Goal: Use online tool/utility: Utilize a website feature to perform a specific function

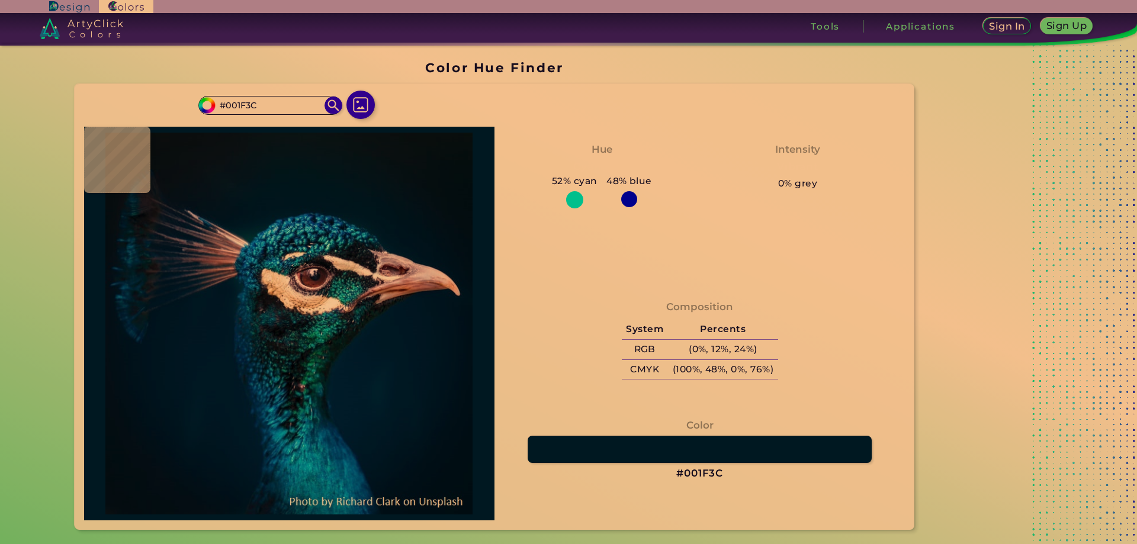
type input "#001e3a"
type input "#001E3A"
type input "#001c37"
type input "#001C37"
type input "#001b36"
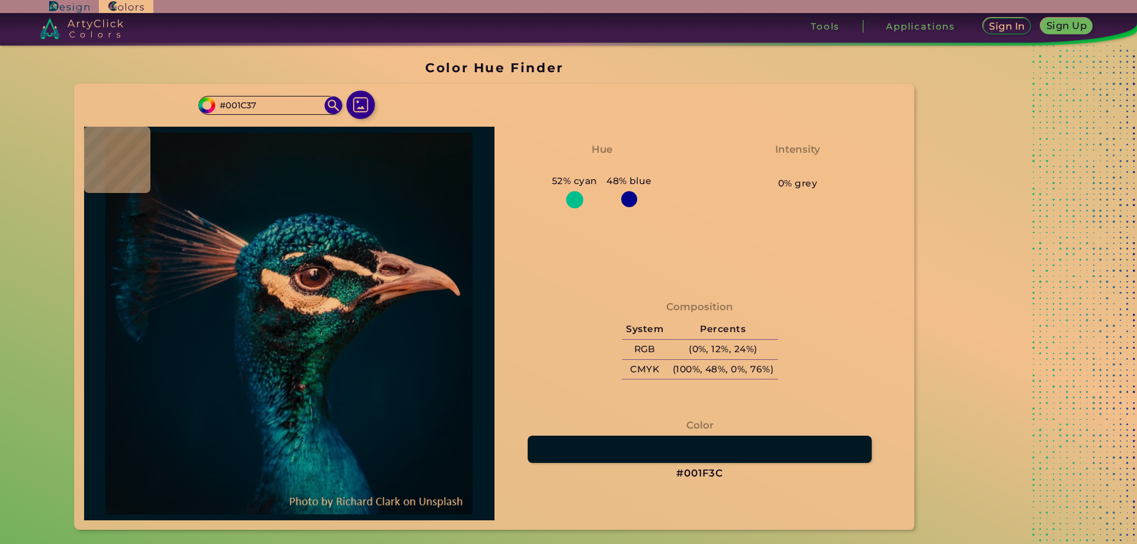
type input "#001B36"
type input "#001a35"
type input "#001A35"
type input "#001a33"
type input "#001A33"
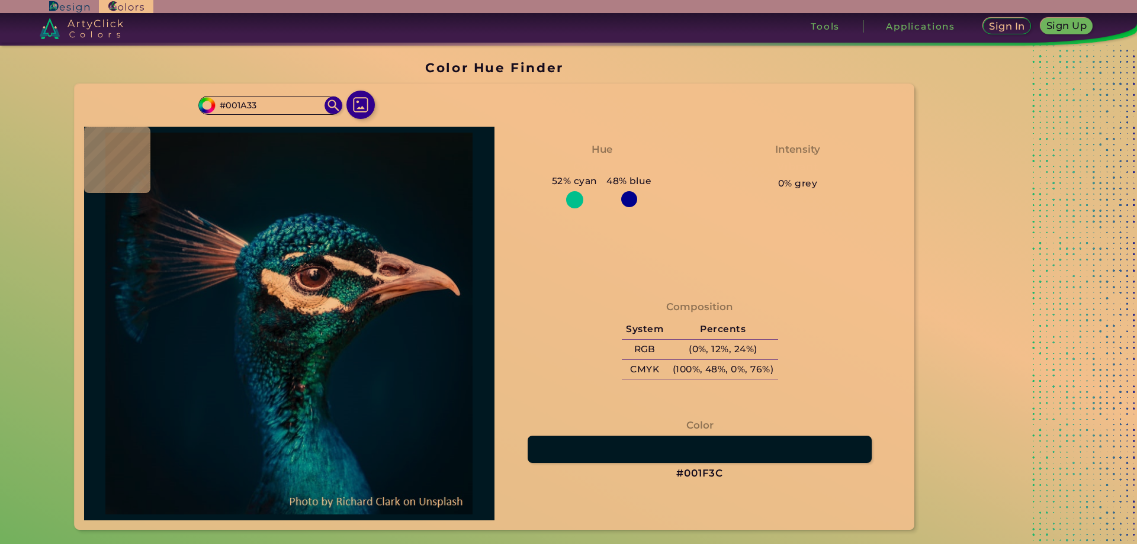
type input "#001932"
type input "#001832"
type input "#001830"
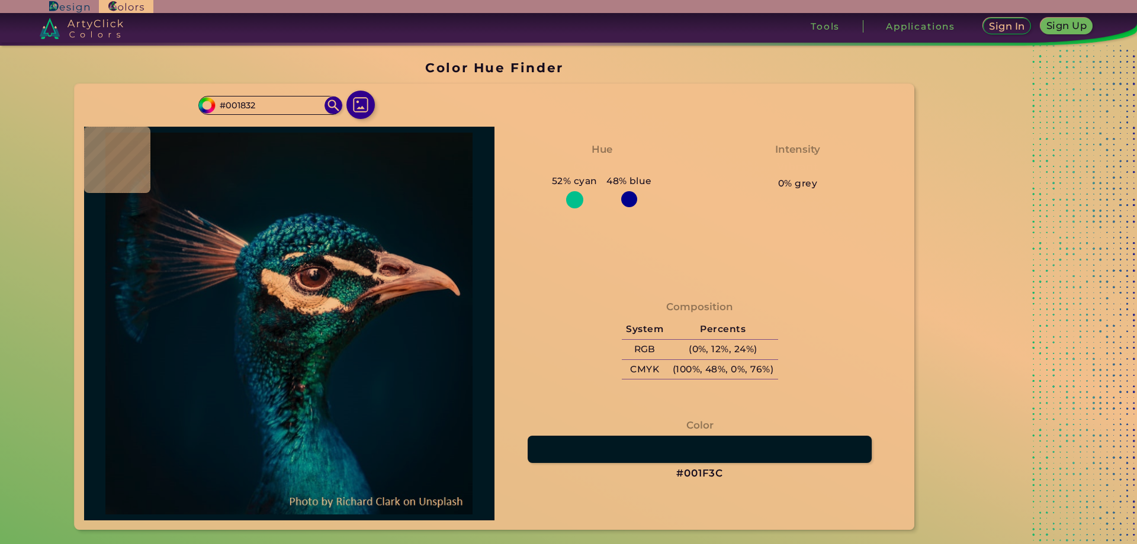
type input "#001830"
type input "#01172f"
type input "#01172F"
type input "#00162e"
type input "#00162E"
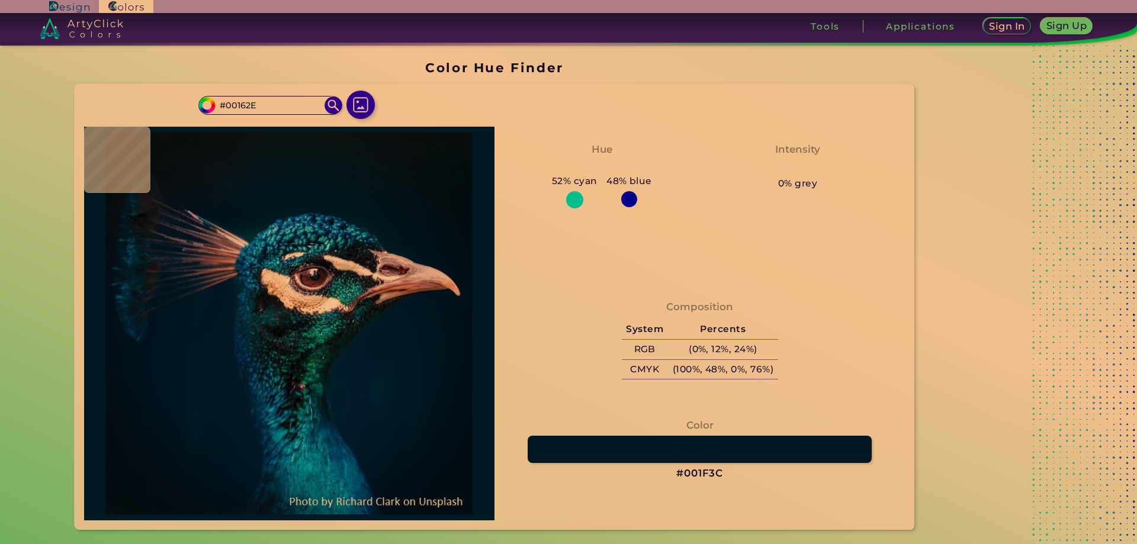
type input "#00162d"
type input "#00162D"
type input "#01152d"
type input "#01152D"
type input "#00142c"
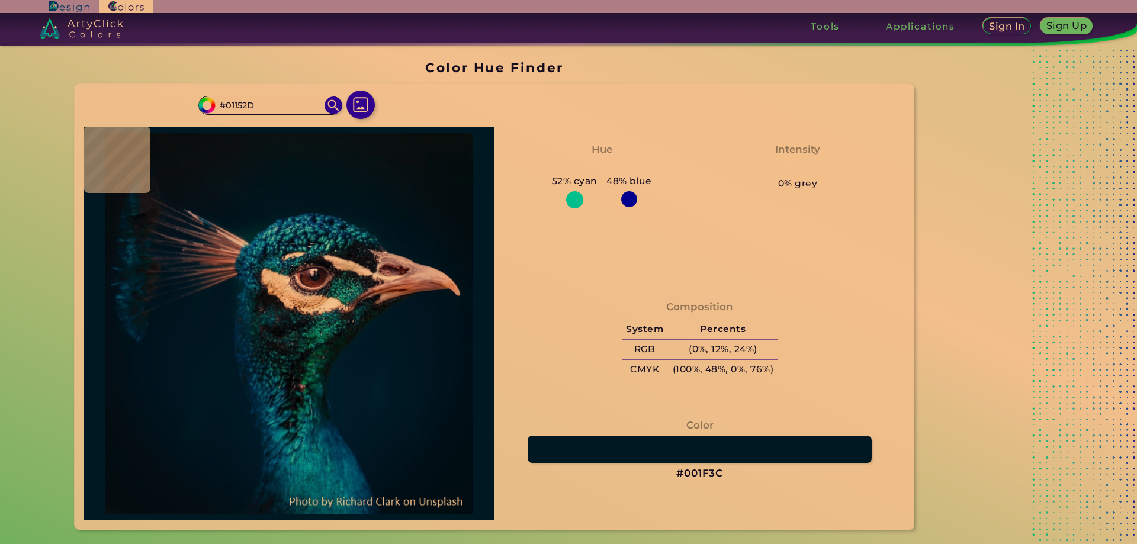
type input "#00142C"
type input "#00152a"
type input "#00152A"
type input "#00142a"
type input "#00142A"
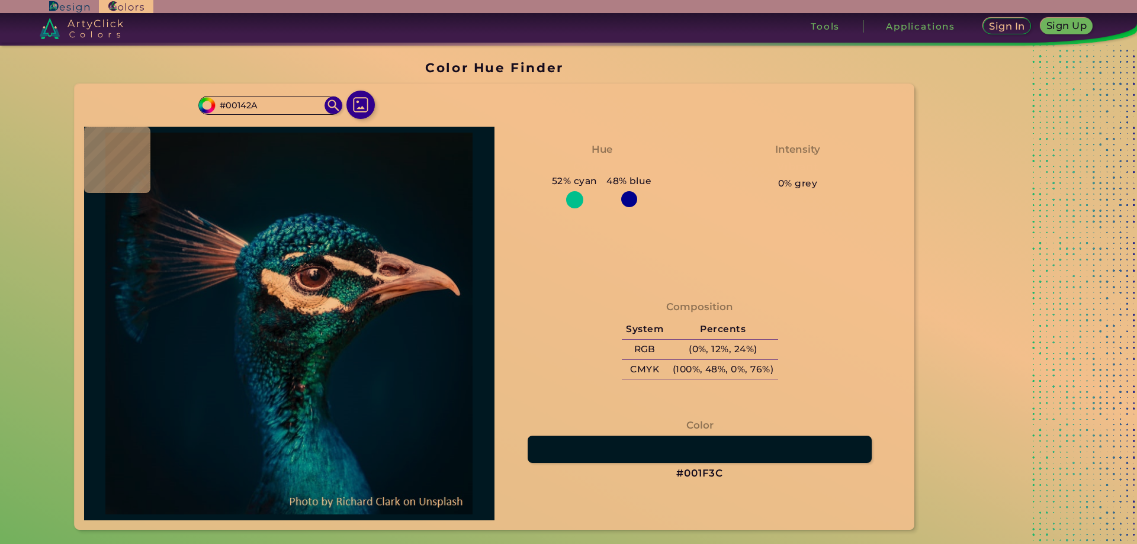
type input "#01142a"
type input "#01142A"
type input "#021429"
type input "#011328"
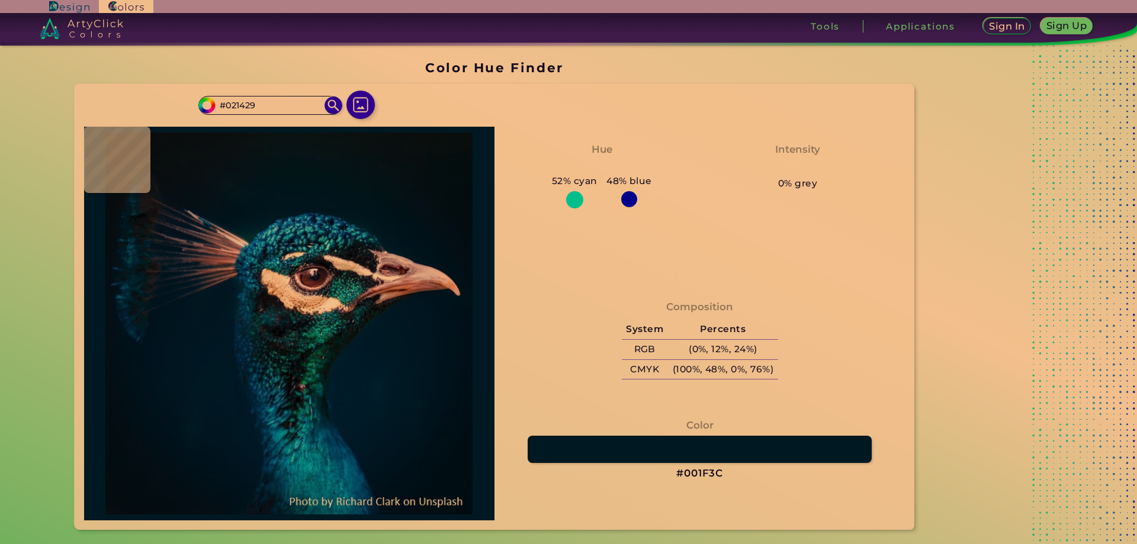
type input "#011328"
type input "#011327"
type input "#021327"
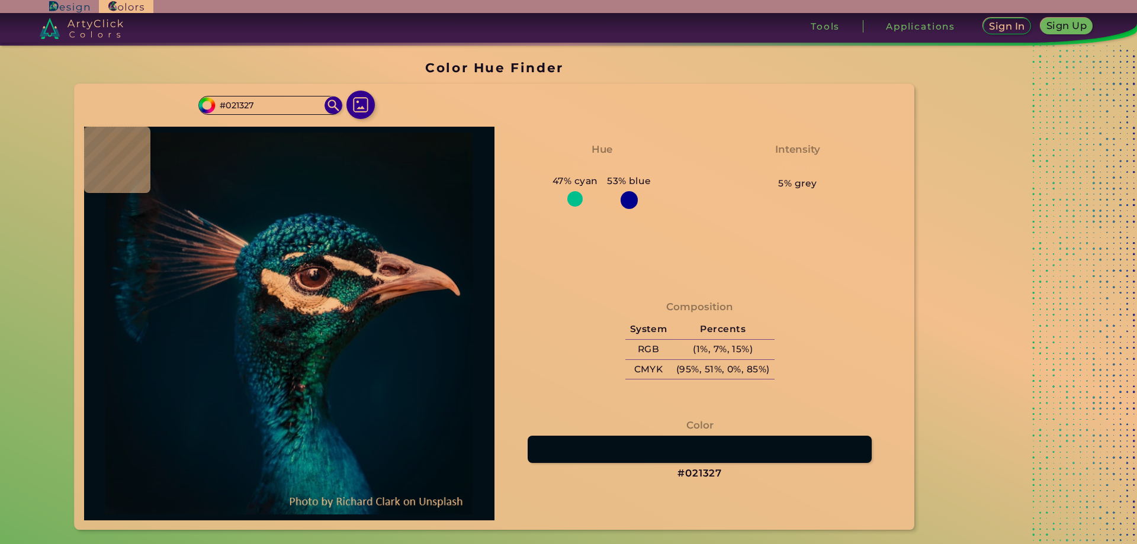
type input "#011327"
type input "#021227"
type input "#021428"
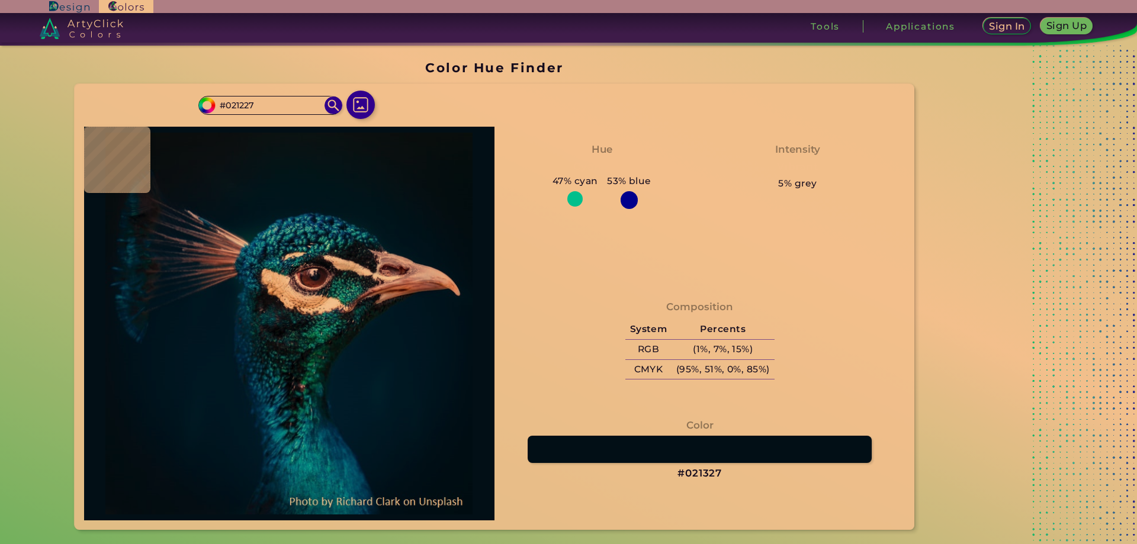
type input "#021428"
type input "#02142a"
type input "#02142A"
type input "#021428"
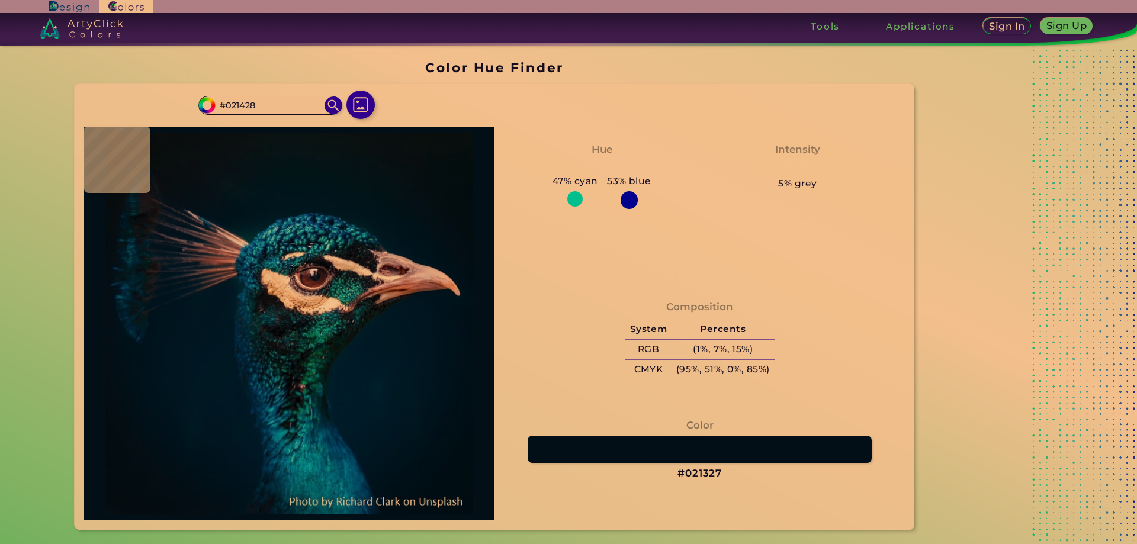
type input "#02142a"
type input "#02142A"
type input "#01142b"
type input "#01142B"
type input "#01152d"
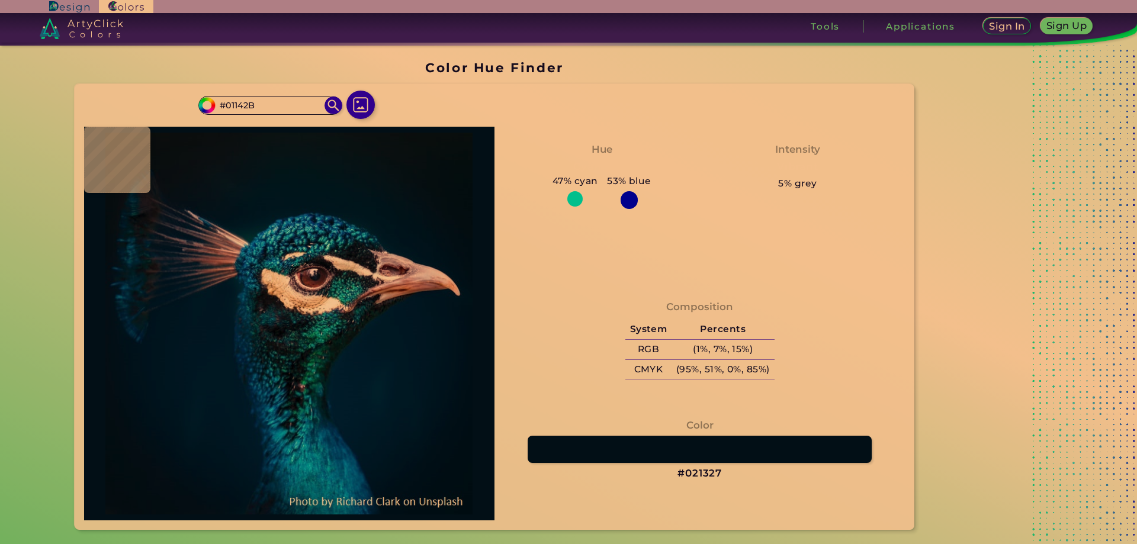
type input "#01152D"
type input "#00162d"
type input "#00162D"
type input "#01152e"
type input "#01152E"
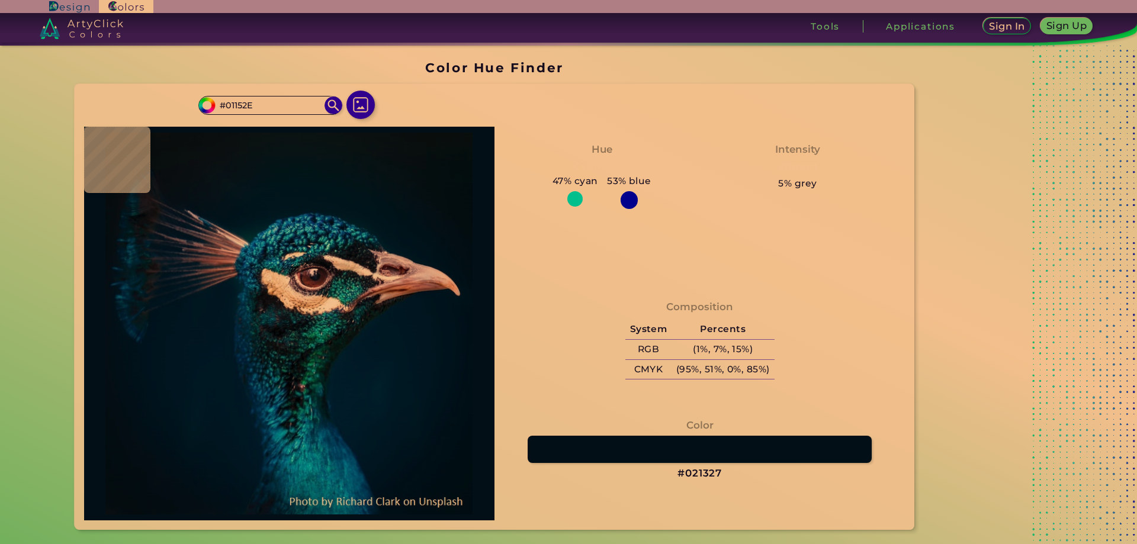
type input "#00162d"
type input "#00162D"
type input "#00162e"
type input "#00162E"
type input "#01172f"
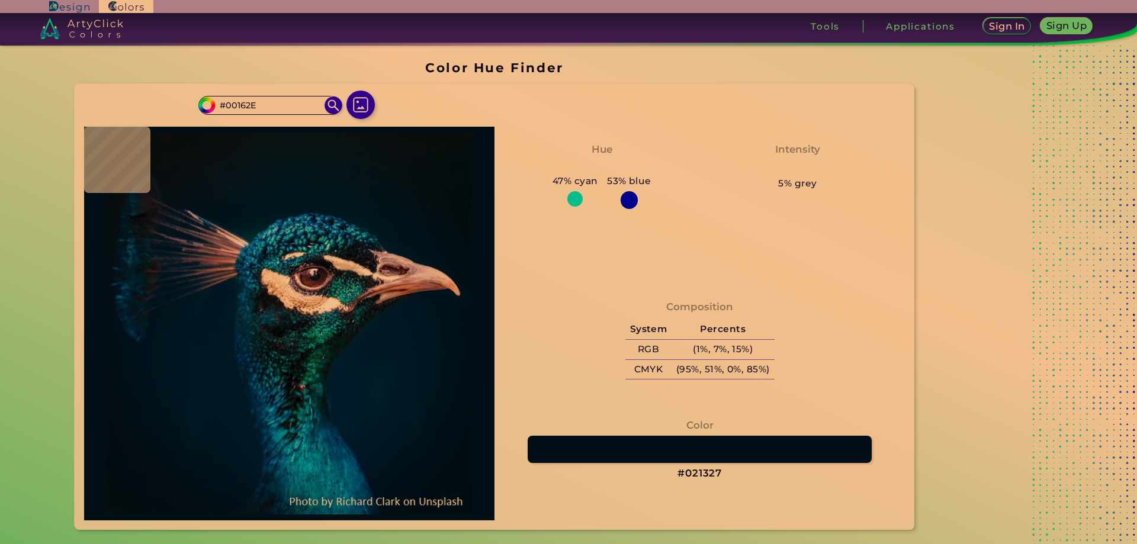
type input "#01172F"
type input "#001832"
type input "#001932"
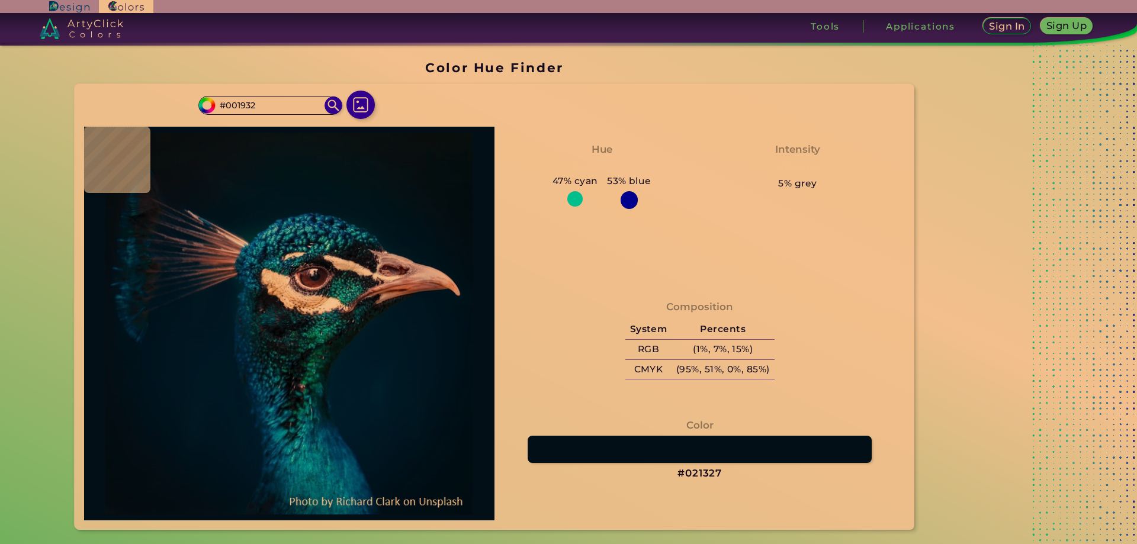
type input "#001a35"
type input "#001A35"
type input "#001a33"
type input "#001A33"
type input "#001a37"
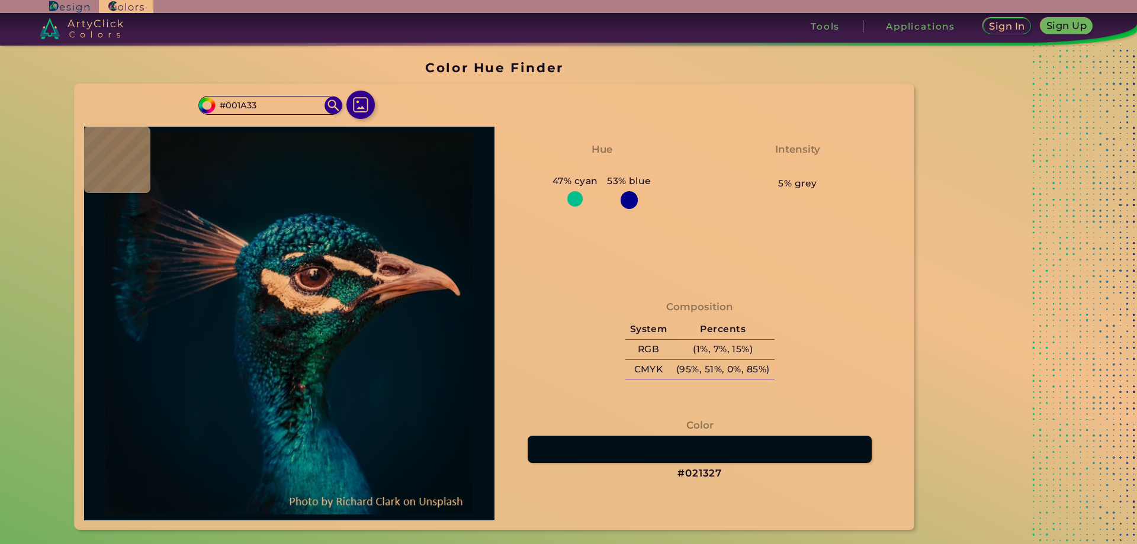
type input "#001A37"
type input "#001b38"
type input "#001B38"
type input "#011c3a"
type input "#011C3A"
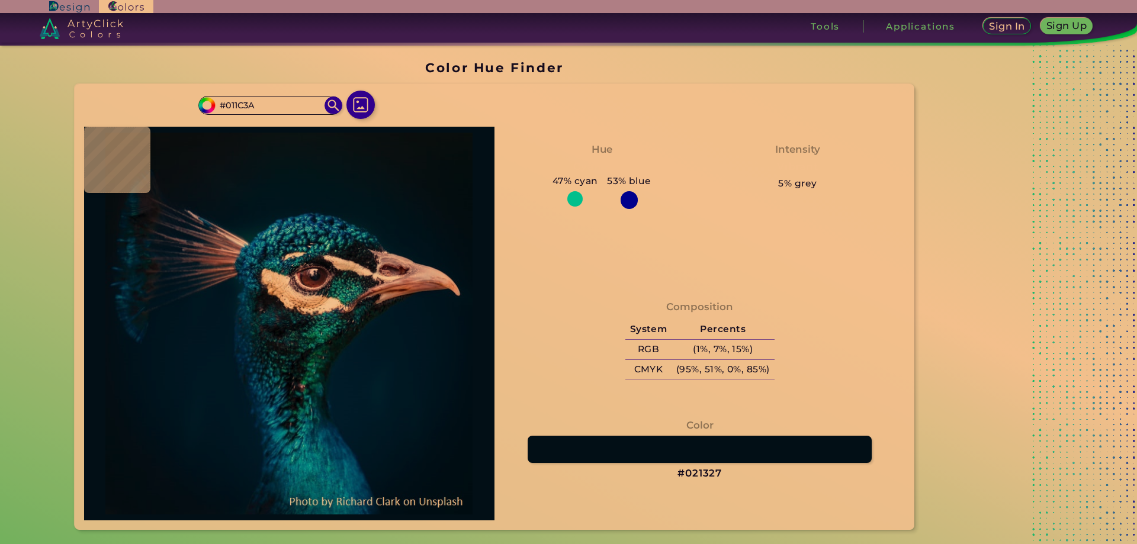
type input "#001d3b"
type input "#001D3B"
type input "#00234a"
type input "#00234A"
type input "#012550"
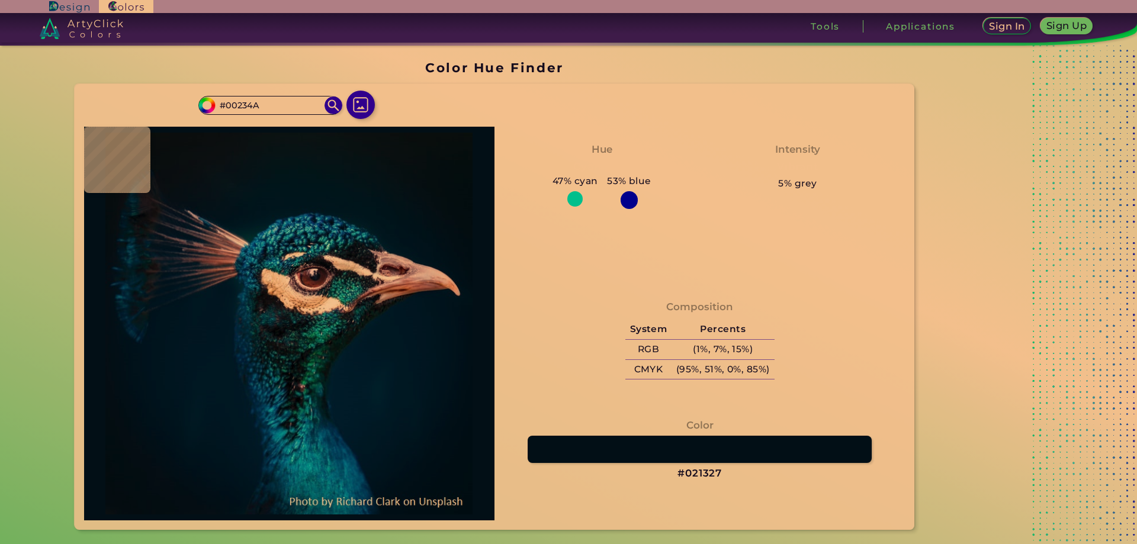
type input "#012550"
type input "#022c57"
type input "#022C57"
type input "#004e85"
type input "#004E85"
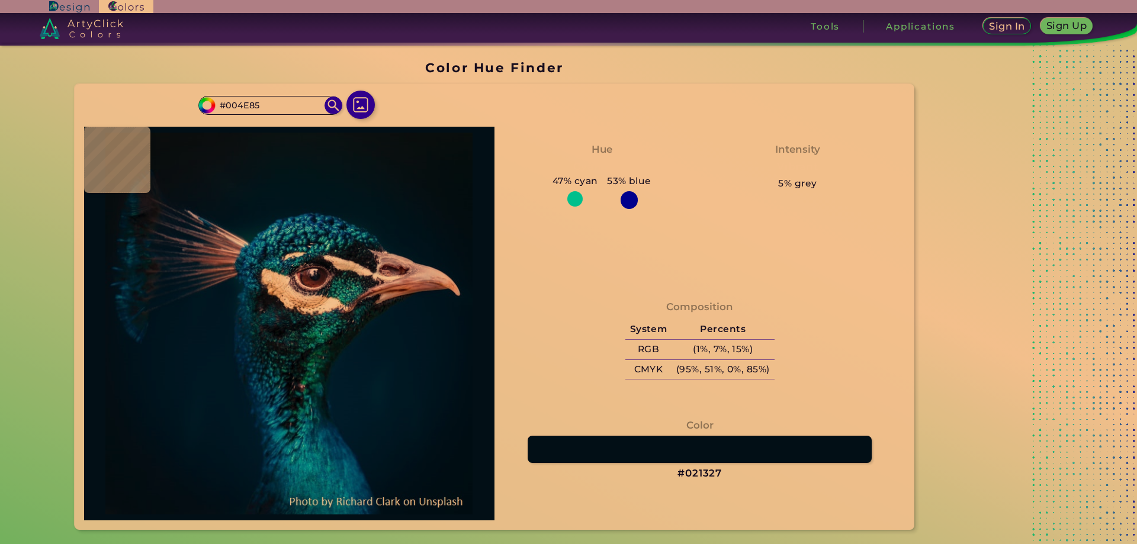
type input "#005493"
type input "#014c81"
type input "#014C81"
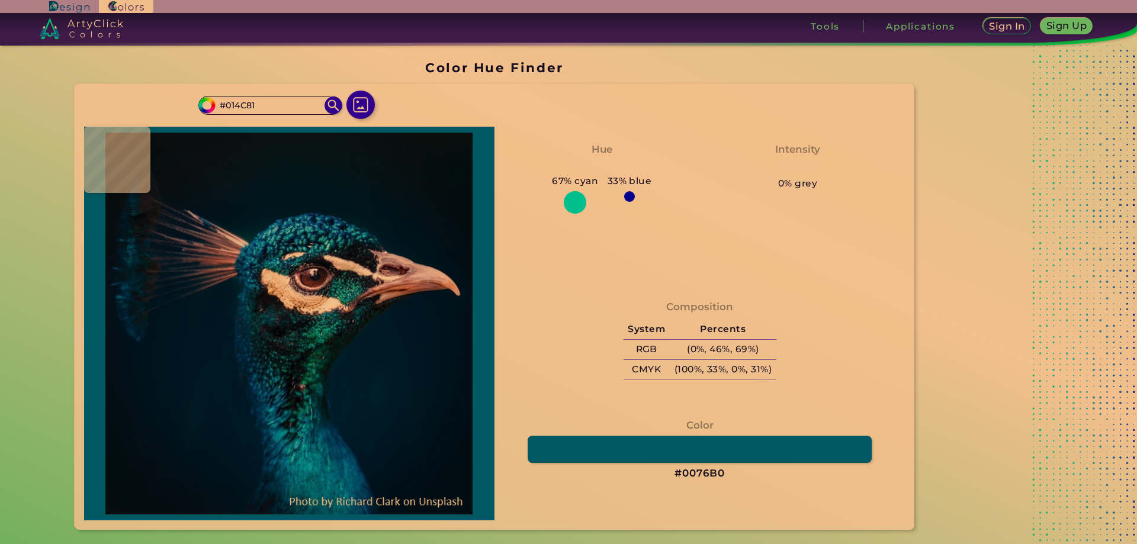
type input "#0076b0"
type input "#0076B0"
type input "#0292d7"
type input "#0292D7"
type input "#0092d3"
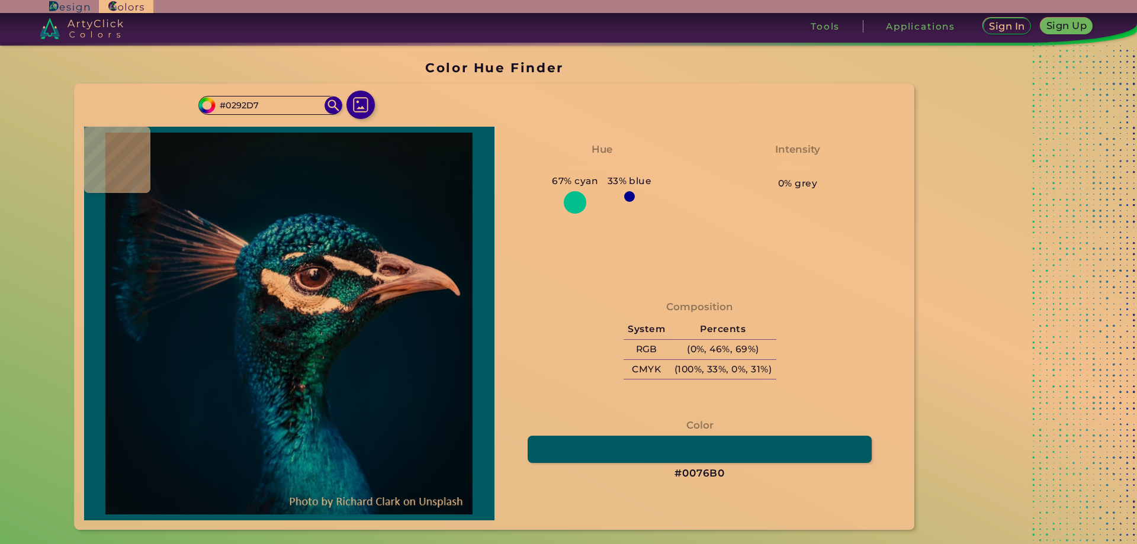
type input "#0092D3"
type input "#0076b1"
type input "#0076B1"
type input "#0297d6"
type input "#0297D6"
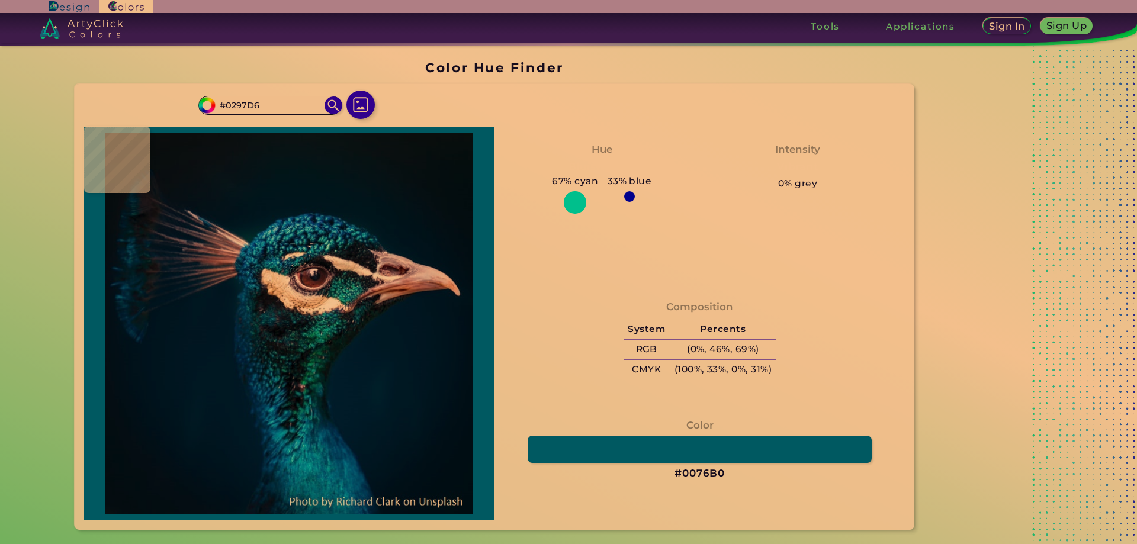
type input "#0097d4"
type input "#0097D4"
type input "#04a9db"
type input "#04A9DB"
type input "#0aa7dc"
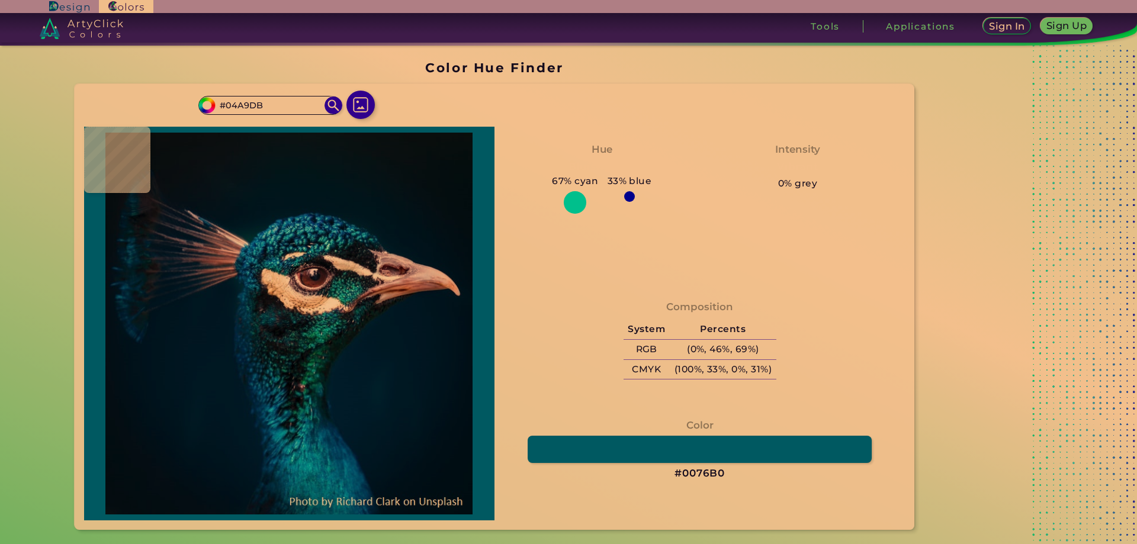
type input "#0AA7DC"
type input "#0998d1"
type input "#0998D1"
type input "#0397d1"
type input "#0397D1"
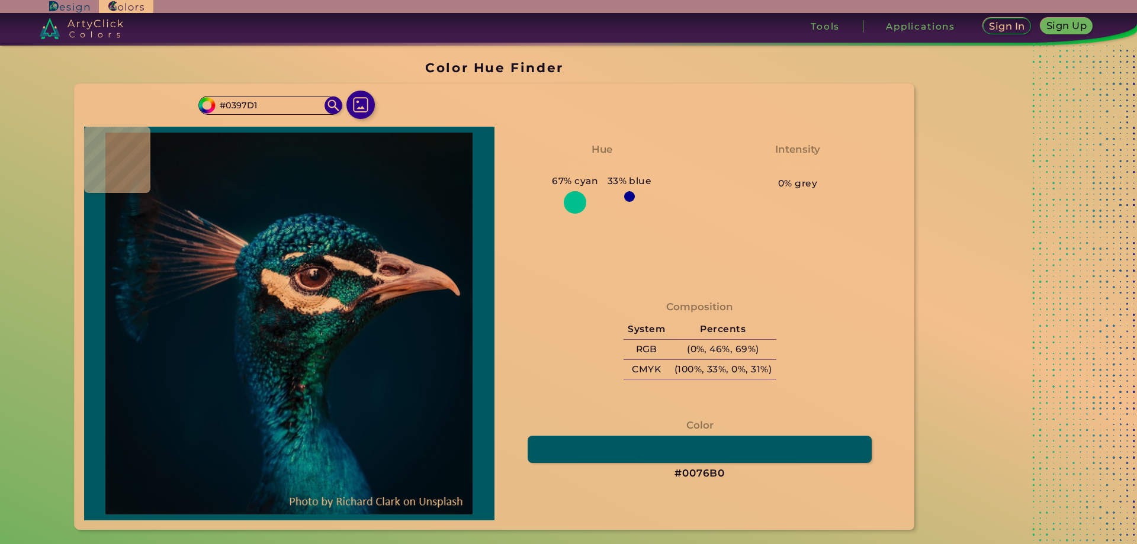
type input "#047ab7"
type input "#047AB7"
type input "#0577b9"
type input "#0577B9"
type input "#015e9e"
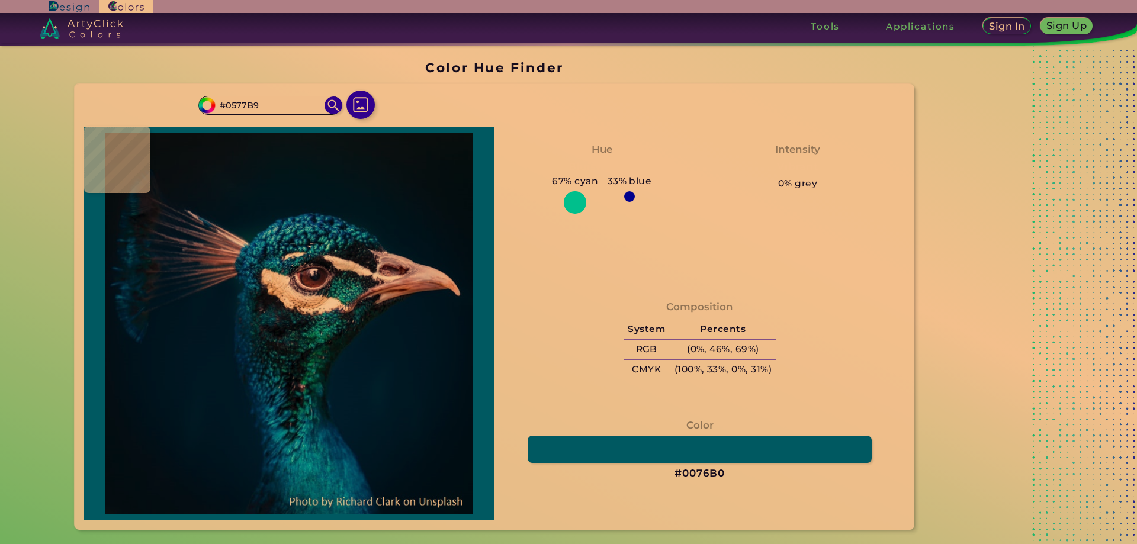
type input "#015E9E"
type input "#1497d1"
type input "#1497D1"
type input "#0176ba"
type input "#0176BA"
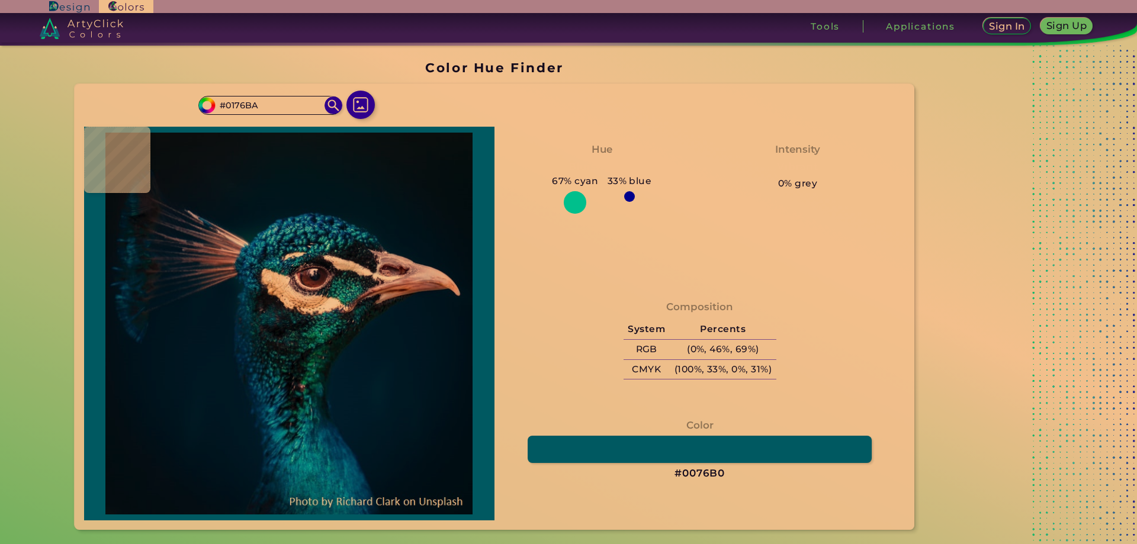
type input "#005492"
type input "#005798"
type input "#045ba6"
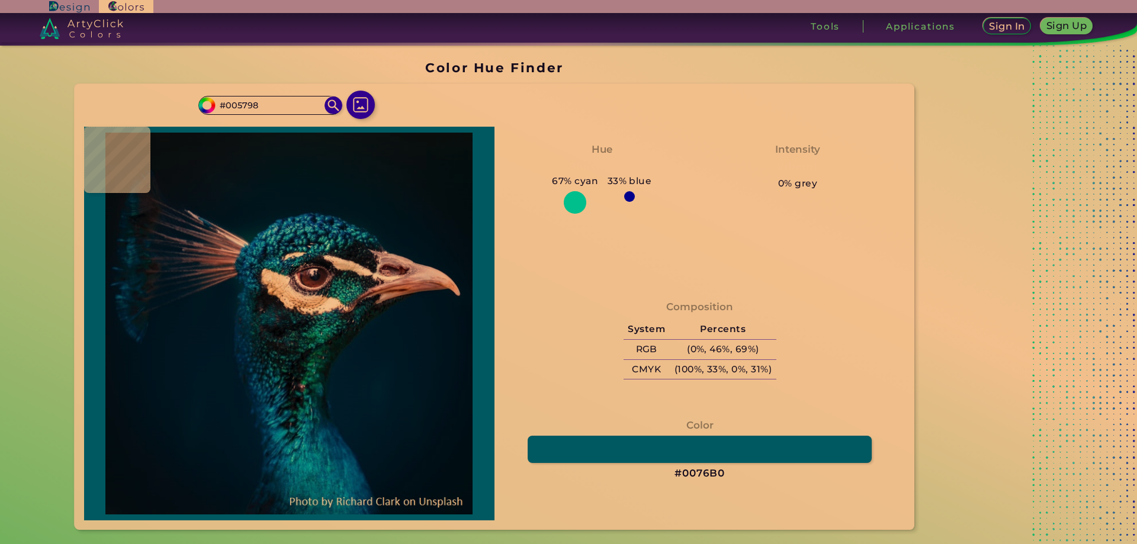
type input "#045BA6"
type input "#014f98"
type input "#014F98"
type input "#024a94"
type input "#024A94"
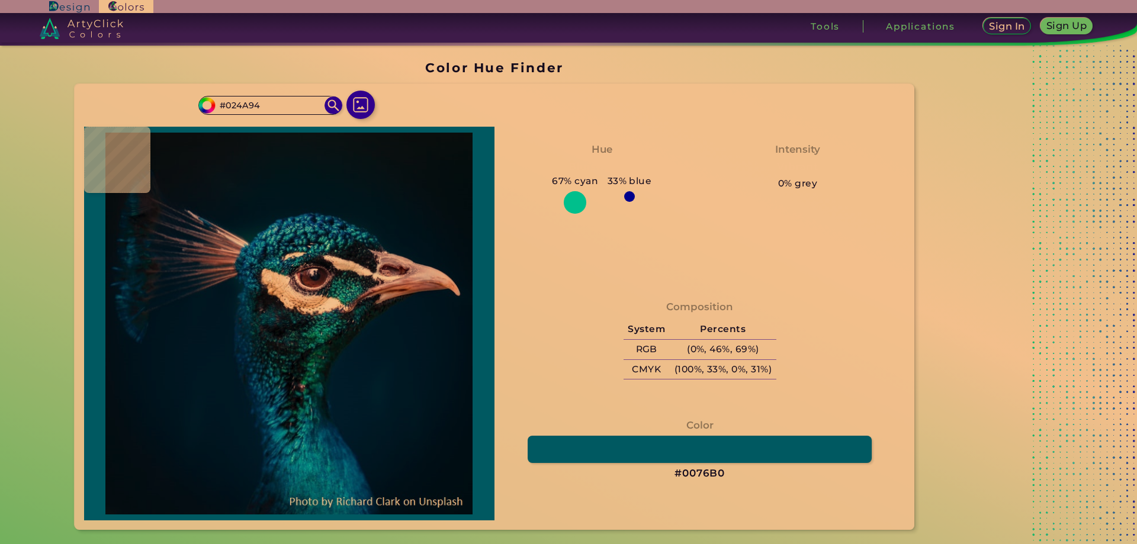
type input "#00498e"
type input "#00498E"
type input "#004b91"
type input "#004B91"
type input "#004994"
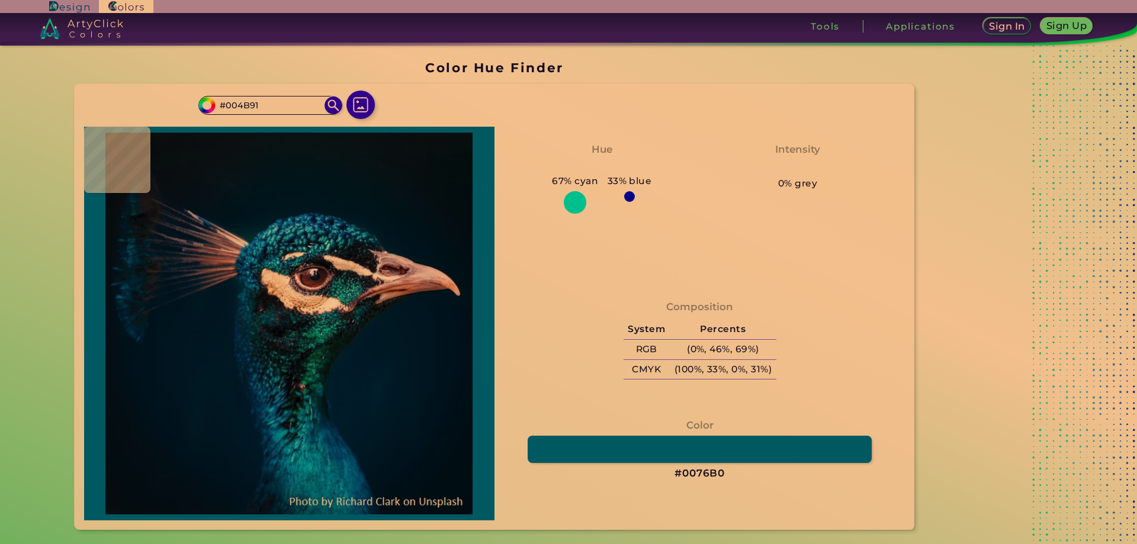
type input "#004994"
type input "#005ba8"
type input "#005BA8"
type input "#005fac"
type input "#005FAC"
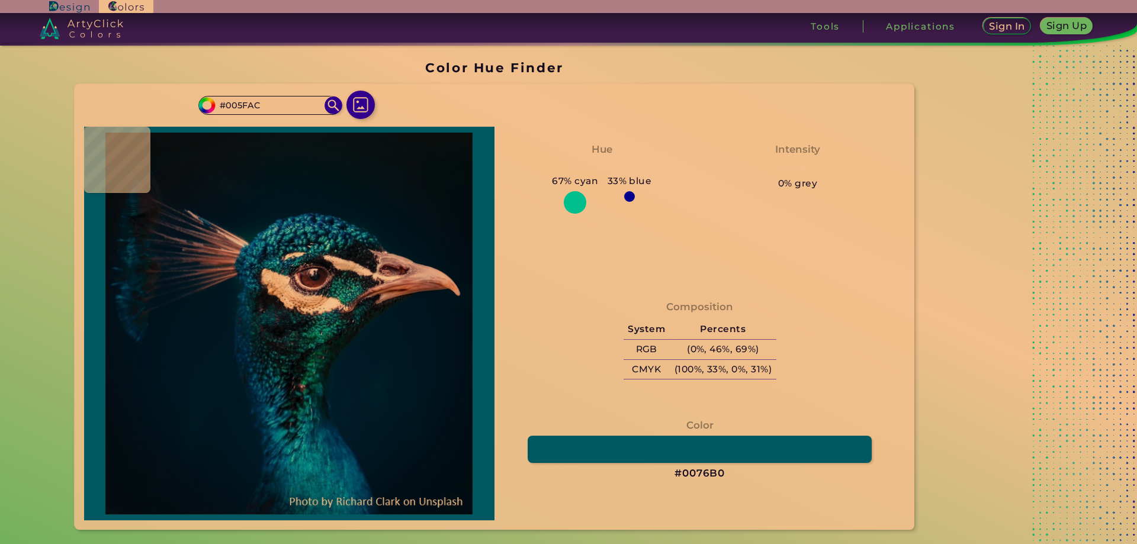
type input "#005da9"
type input "#005DA9"
type input "#005eab"
type input "#005EAB"
type input "#005eae"
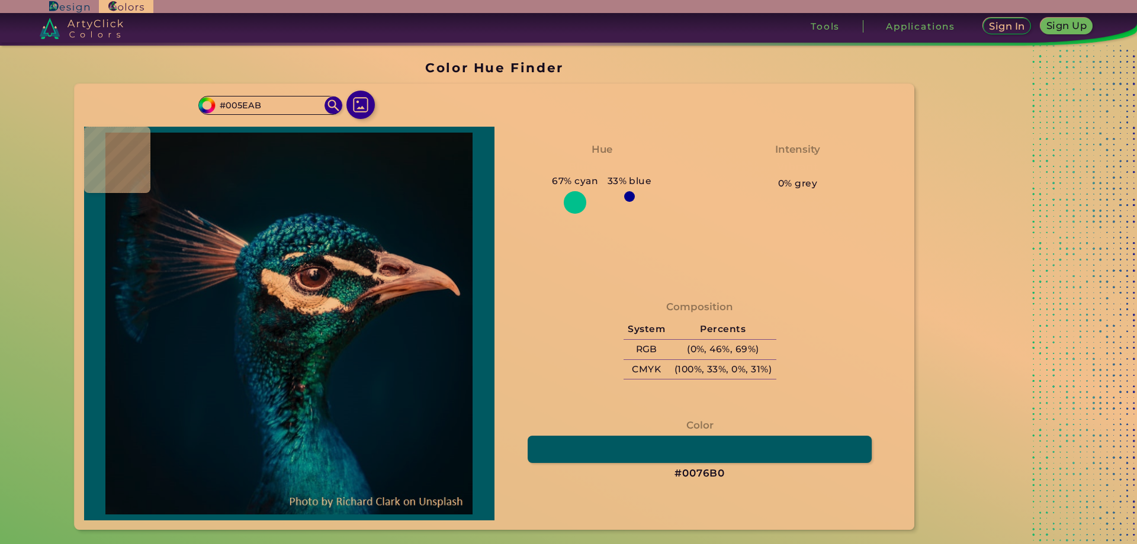
type input "#005EAE"
type input "#0064b5"
type input "#0064B5"
type input "#006fbf"
type input "#006FBF"
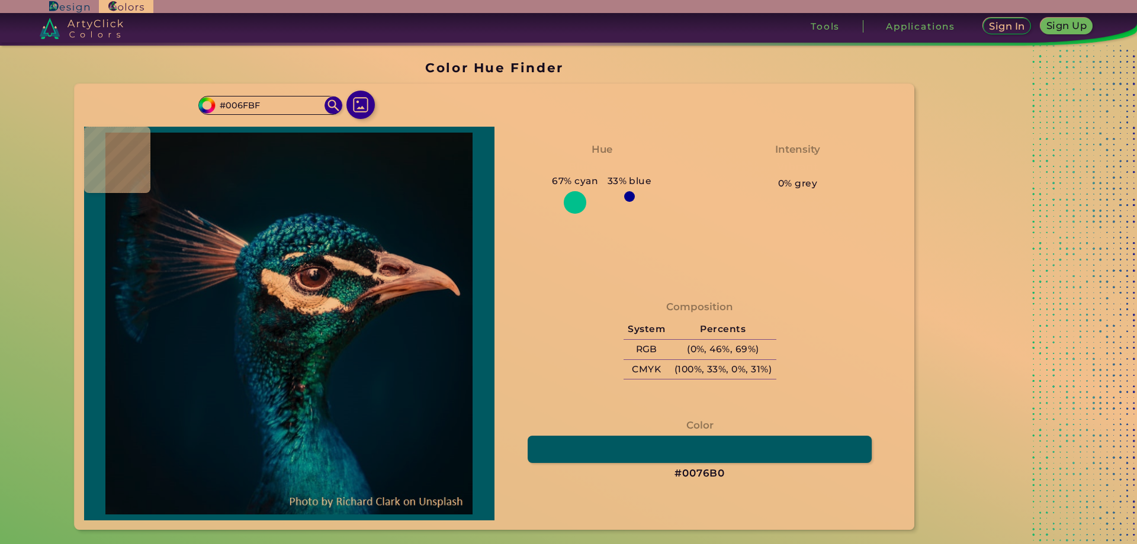
type input "#0178c8"
type input "#0178C8"
type input "#0384d2"
type input "#0384D2"
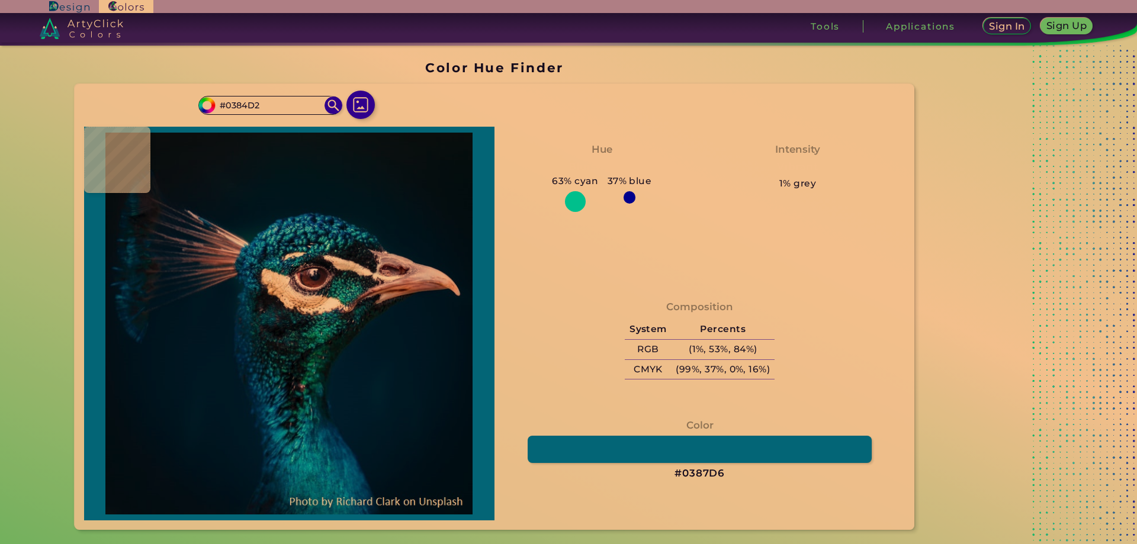
type input "#0387d6"
type input "#0387D6"
type input "#0074c6"
type input "#0074C6"
type input "#005ba7"
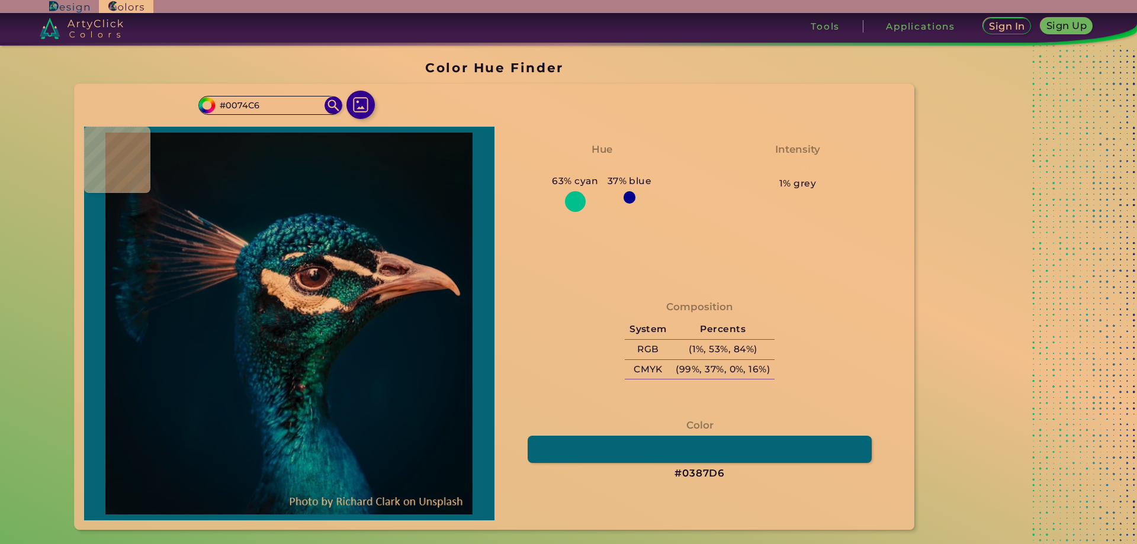
type input "#005BA7"
type input "#005ba0"
type input "#005BA0"
type input "#0163ab"
type input "#0163AB"
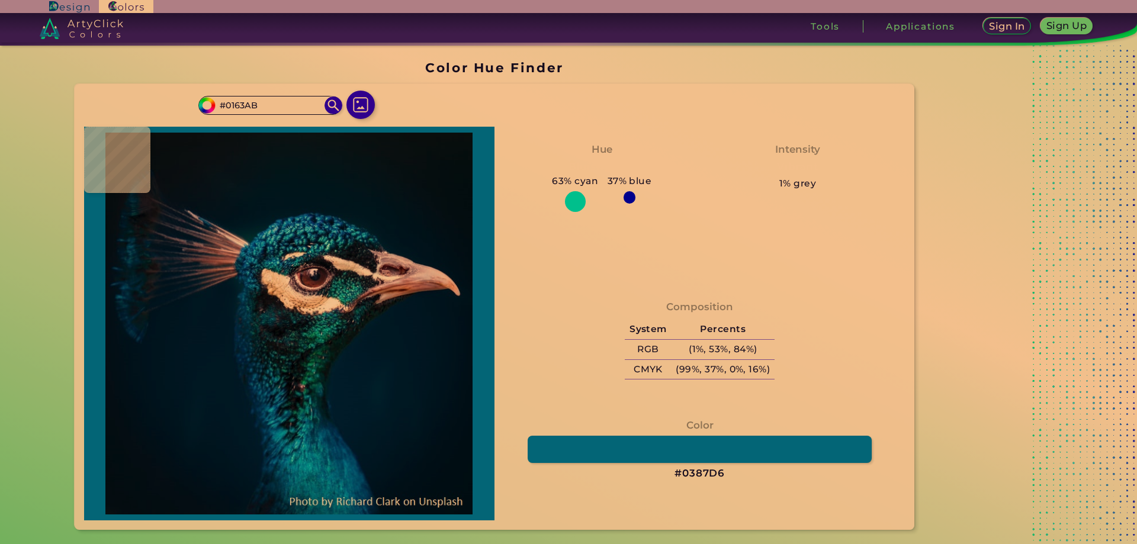
type input "#066bb6"
type input "#066BB6"
type input "#005fa9"
type input "#005FA9"
type input "#0276bb"
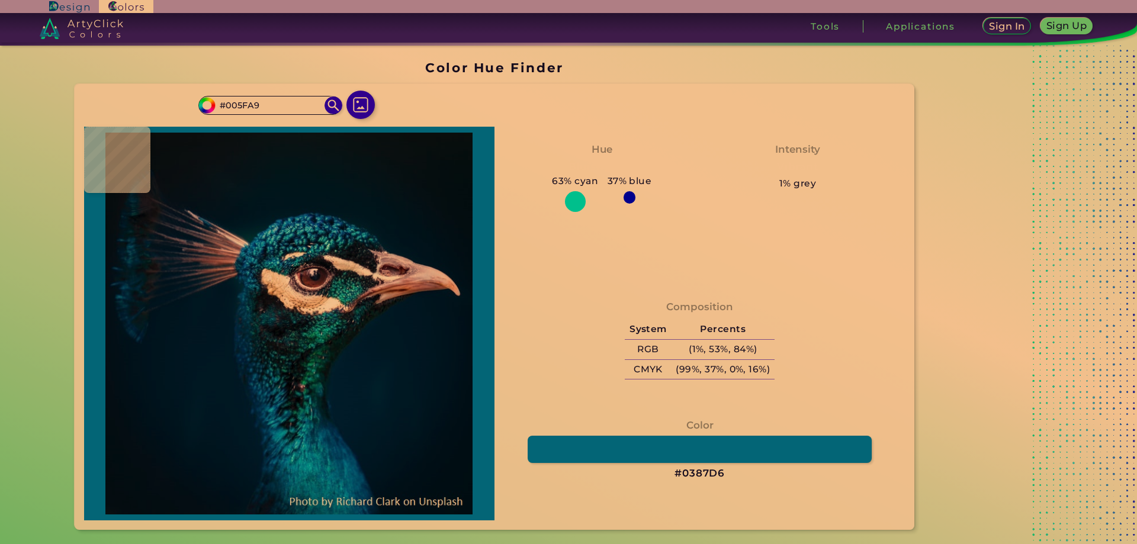
type input "#0276BB"
type input "#027bb9"
type input "#027BB9"
type input "#0080b8"
type input "#0080B8"
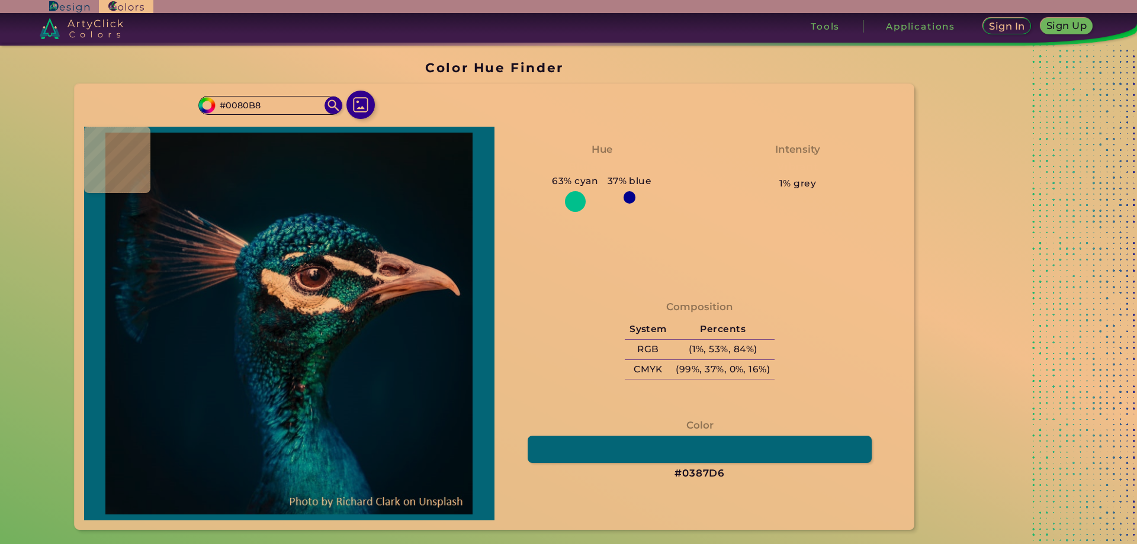
type input "#00a3ce"
type input "#00A3CE"
type input "#007db5"
type input "#007DB5"
type input "#0080bf"
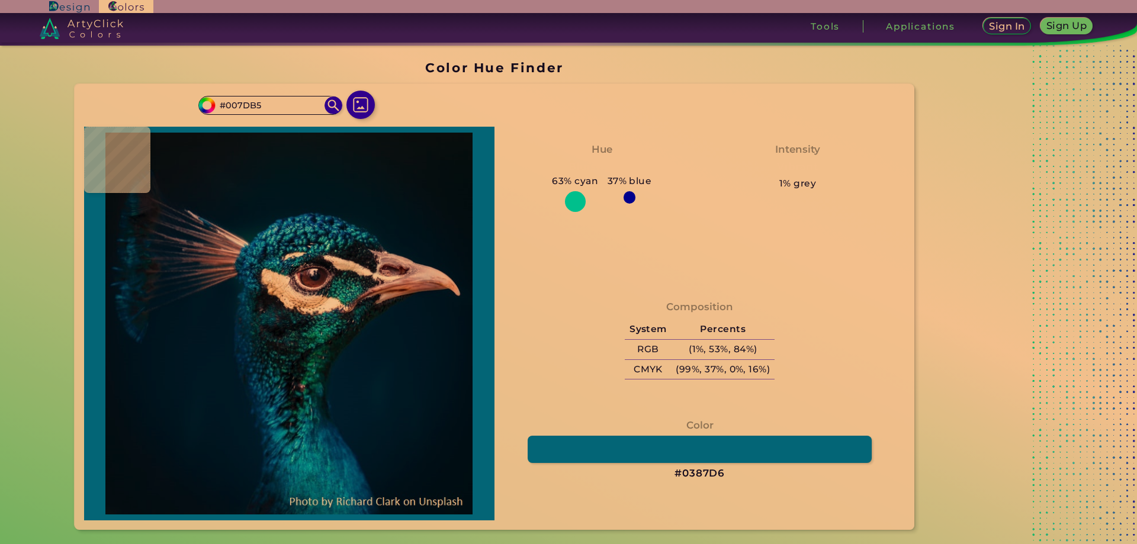
type input "#0080BF"
type input "#0b81c6"
type input "#0B81C6"
type input "#0496d2"
type input "#0496D2"
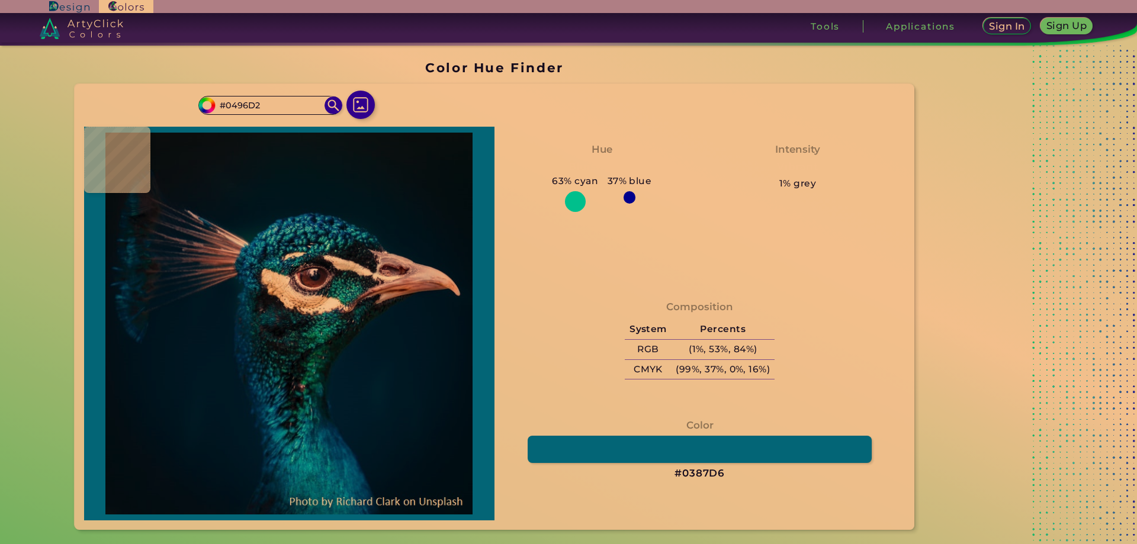
type input "#0097cf"
type input "#0097CF"
type input "#05b7e5"
type input "#05B7E5"
type input "#01a0d7"
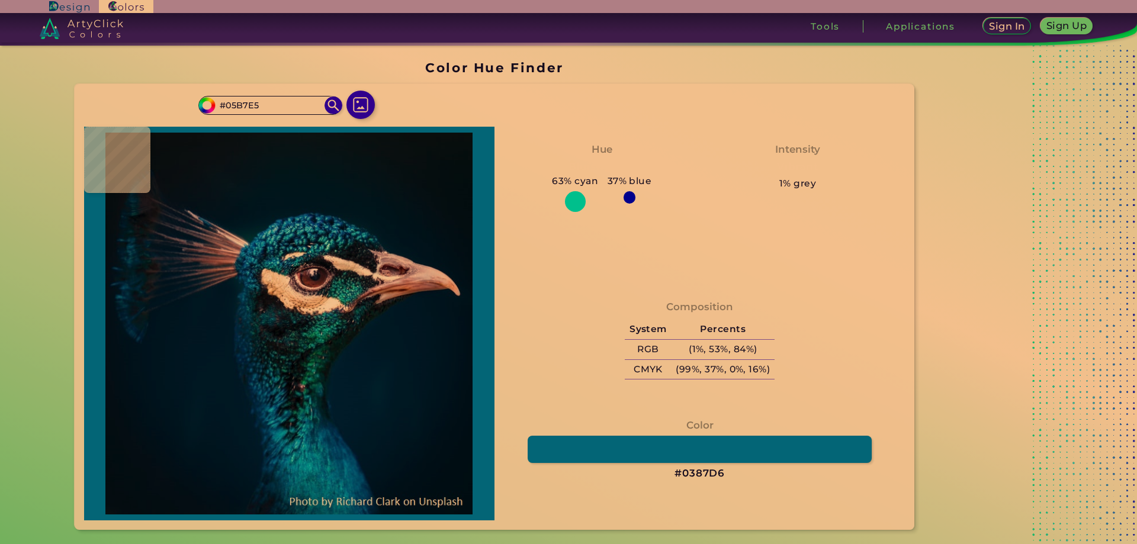
type input "#01A0D7"
type input "#00aee3"
type input "#00AEE3"
type input "#0ea4d9"
type input "#0EA4D9"
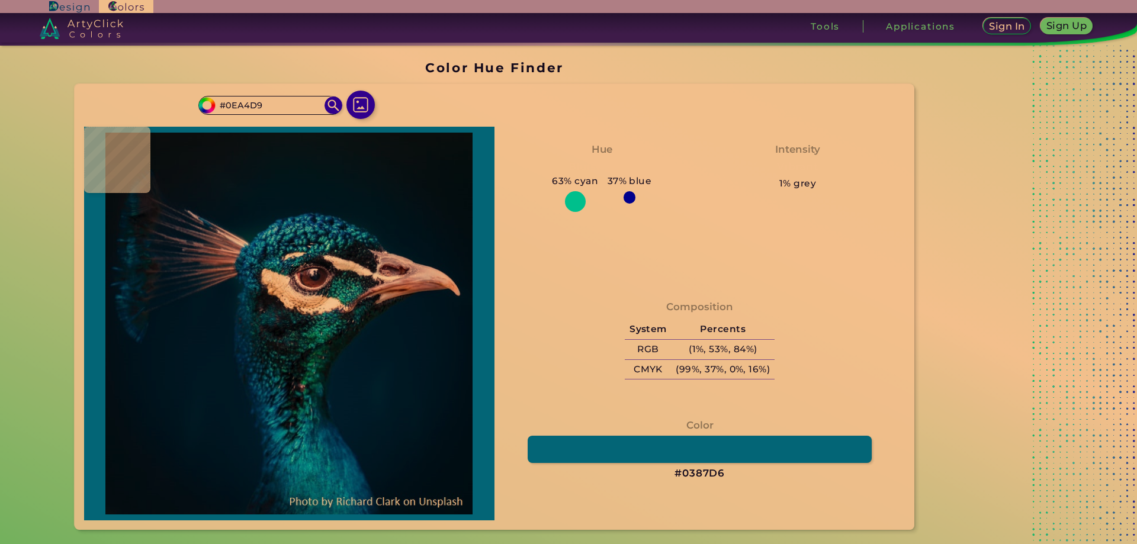
type input "#007fbc"
type input "#007FBC"
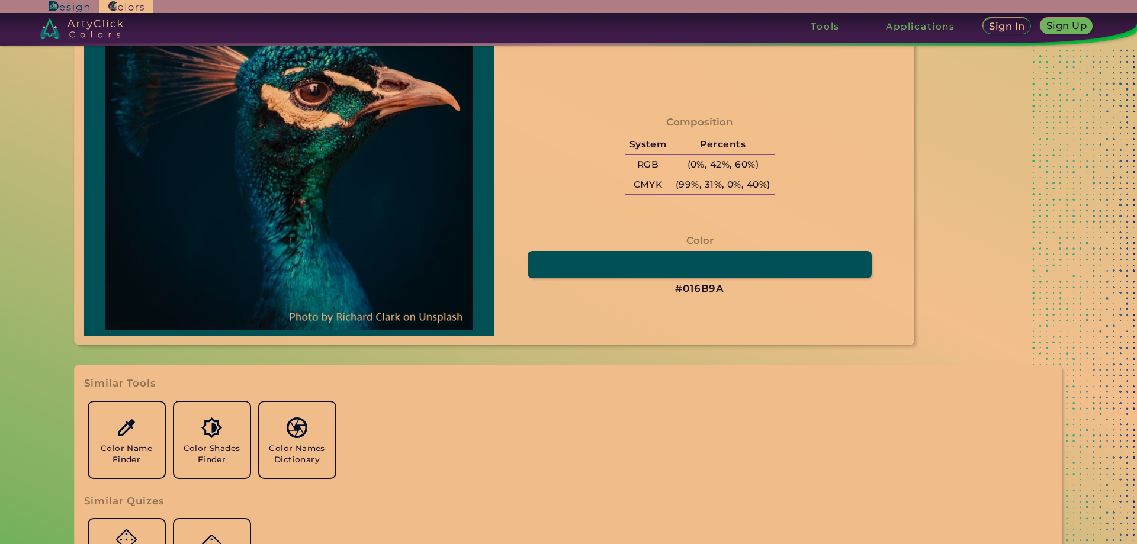
scroll to position [277, 0]
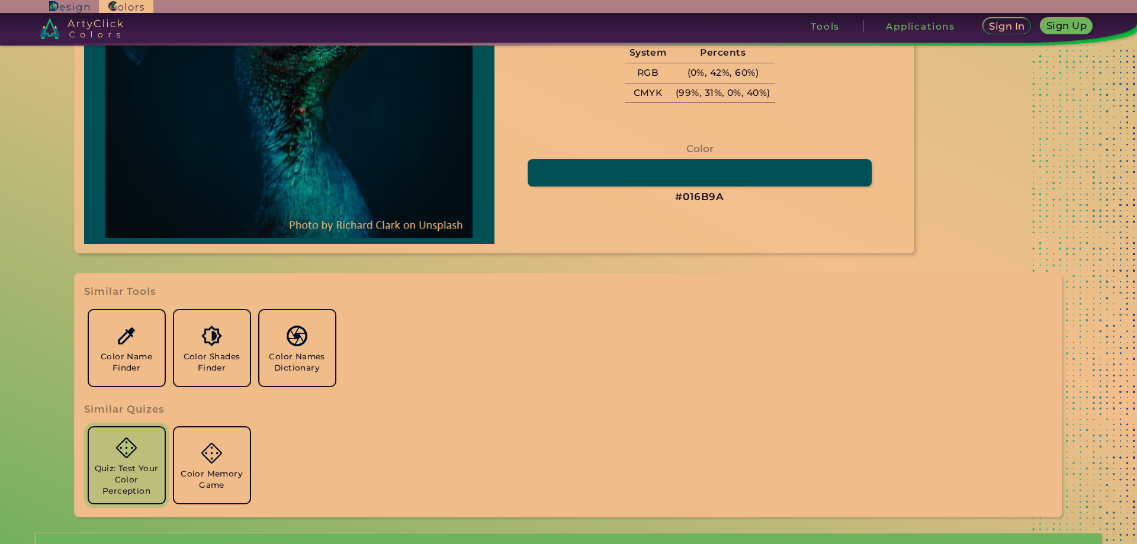
click at [129, 451] on img at bounding box center [126, 448] width 21 height 21
